Goal: Information Seeking & Learning: Learn about a topic

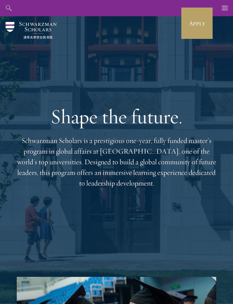
click at [224, 10] on icon "button" at bounding box center [225, 8] width 6 height 16
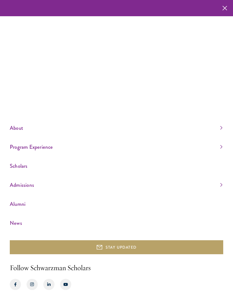
click at [18, 170] on link "Scholars" at bounding box center [116, 165] width 213 height 9
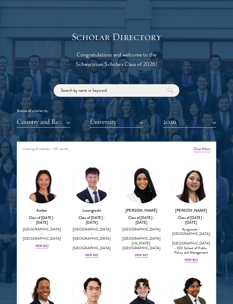
scroll to position [580, 0]
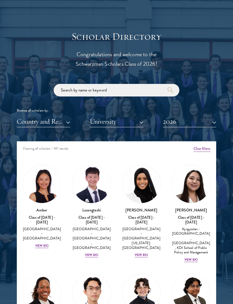
click at [53, 124] on button "Country and Region" at bounding box center [43, 121] width 53 height 11
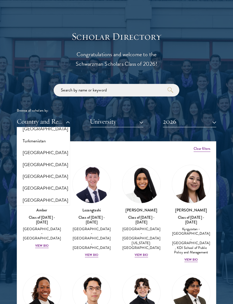
scroll to position [1132, 0]
click at [37, 171] on button "[GEOGRAPHIC_DATA]" at bounding box center [43, 177] width 50 height 12
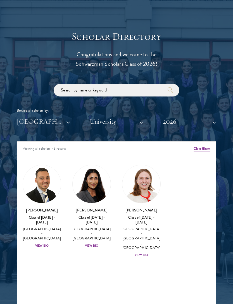
click at [152, 210] on h3 "Roxanne Stevenson-Brown" at bounding box center [141, 210] width 39 height 6
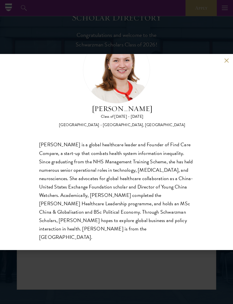
scroll to position [34, 0]
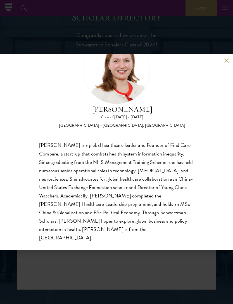
click at [224, 72] on div "Roxanne Stevenson-Brown Class of 2025 - 2026 United Kingdom - King's College Lo…" at bounding box center [116, 152] width 233 height 196
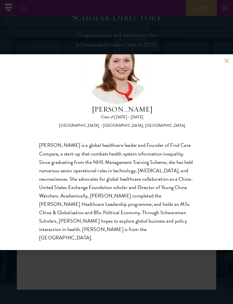
click at [222, 70] on div "Roxanne Stevenson-Brown Class of 2025 - 2026 United Kingdom - King's College Lo…" at bounding box center [116, 152] width 233 height 196
click at [227, 63] on button at bounding box center [226, 60] width 5 height 5
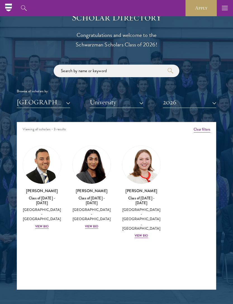
click at [89, 181] on img at bounding box center [92, 165] width 38 height 38
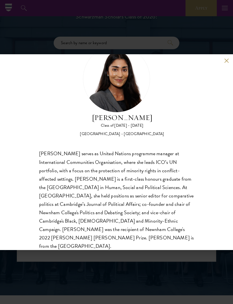
scroll to position [627, 0]
click at [37, 39] on div "Mia Sawjani Class of 2025 - 2026 United Kingdom - University of Cambridge Mia S…" at bounding box center [116, 152] width 233 height 304
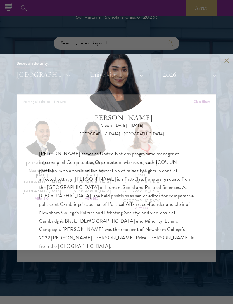
click at [38, 51] on div "Browse all scholars by: United Kingdom All Countries and Regions Afghanistan An…" at bounding box center [117, 58] width 200 height 43
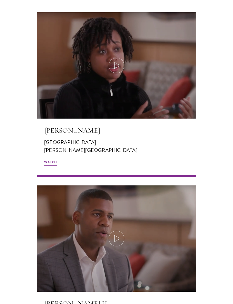
scroll to position [1013, 0]
click at [233, 85] on div "Jada Hawkins United States of America Barnard College Watch Kevin Ferguson II U…" at bounding box center [116, 267] width 233 height 511
